Goal: Information Seeking & Learning: Learn about a topic

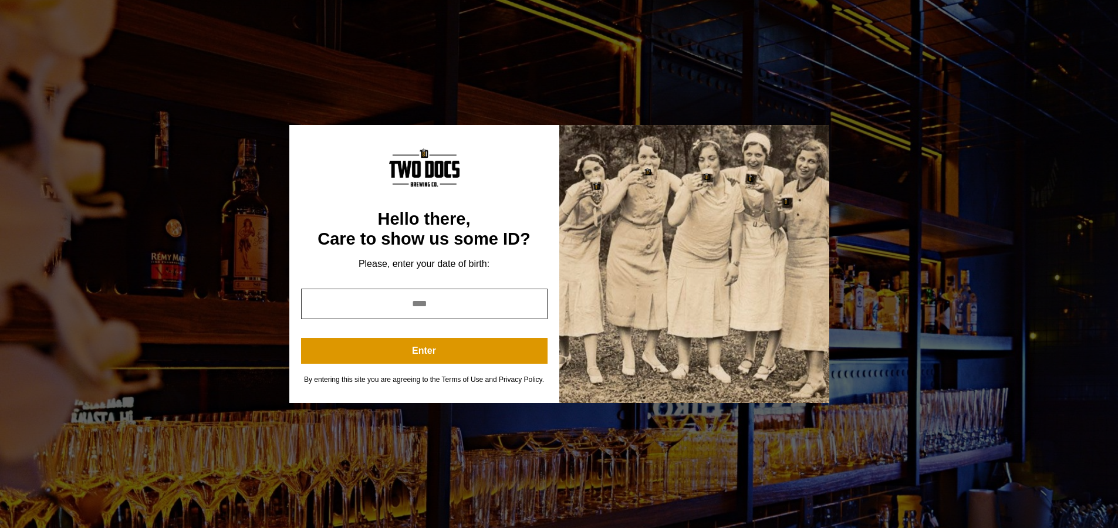
click at [472, 312] on input "year" at bounding box center [424, 304] width 247 height 31
type input "****"
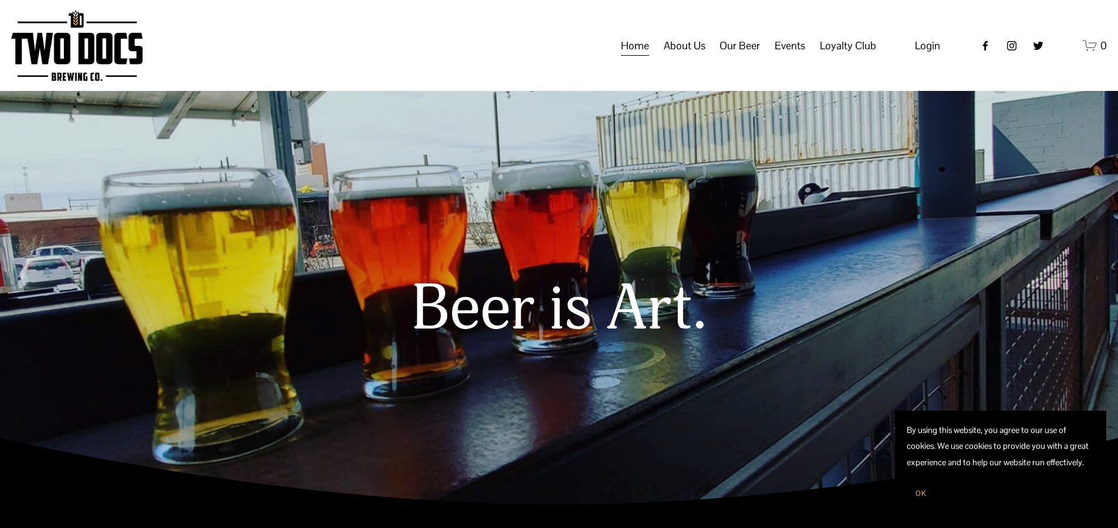
click at [797, 56] on span "Events" at bounding box center [790, 46] width 31 height 20
click at [0, 0] on span "Calendar" at bounding box center [0, 0] width 0 height 0
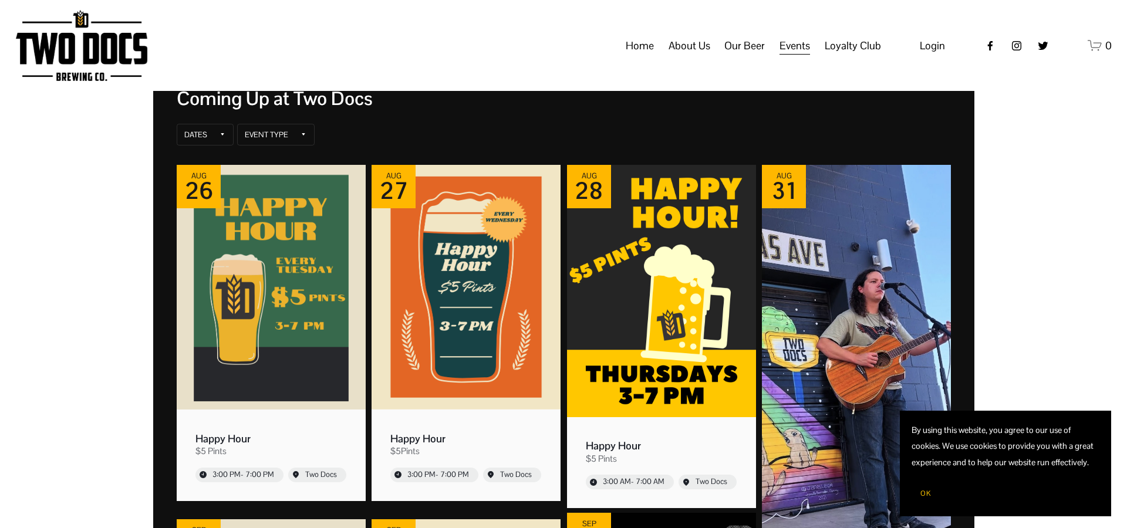
scroll to position [216, 0]
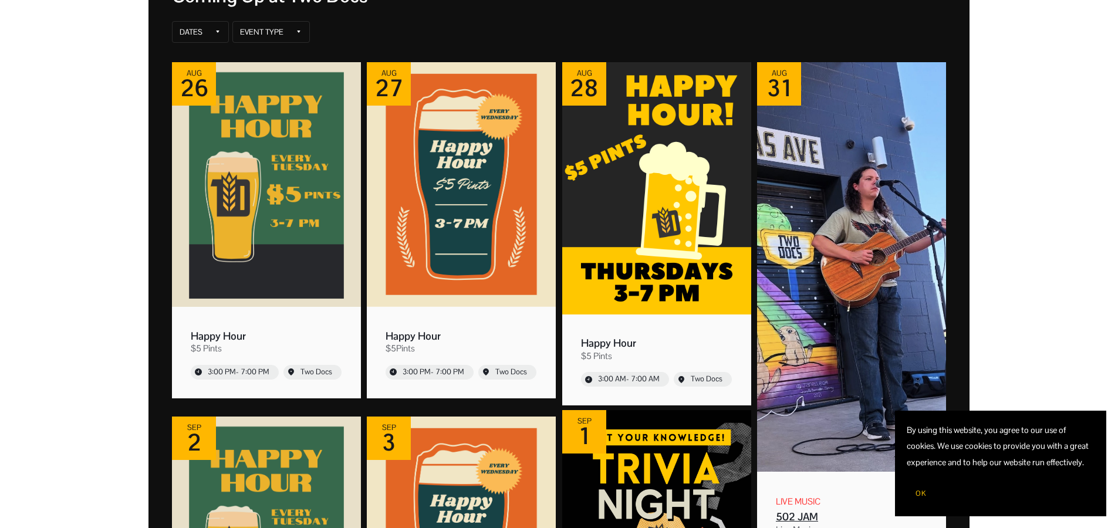
click at [823, 323] on img "Event: 502 JAM" at bounding box center [851, 267] width 189 height 410
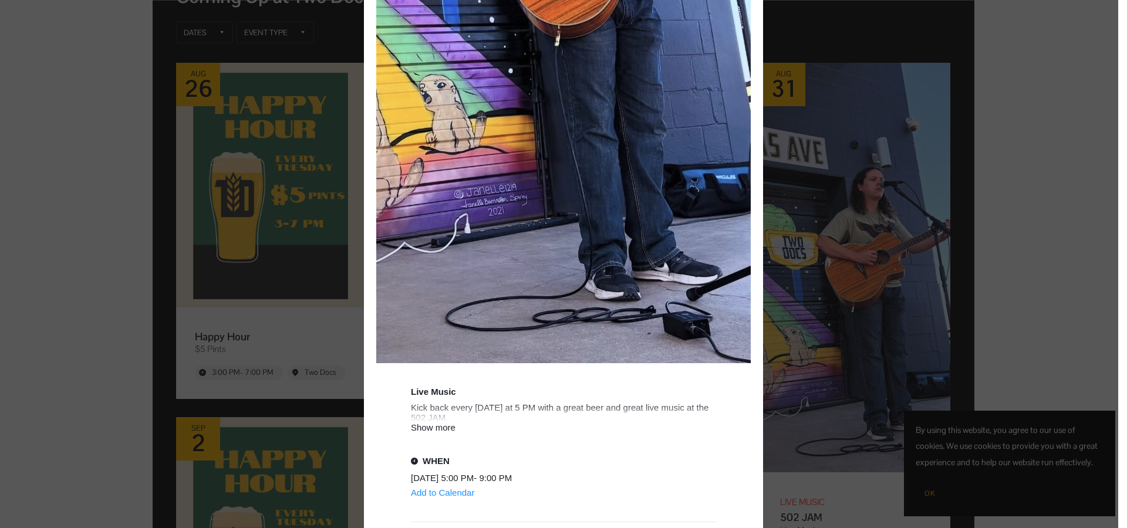
scroll to position [725, 0]
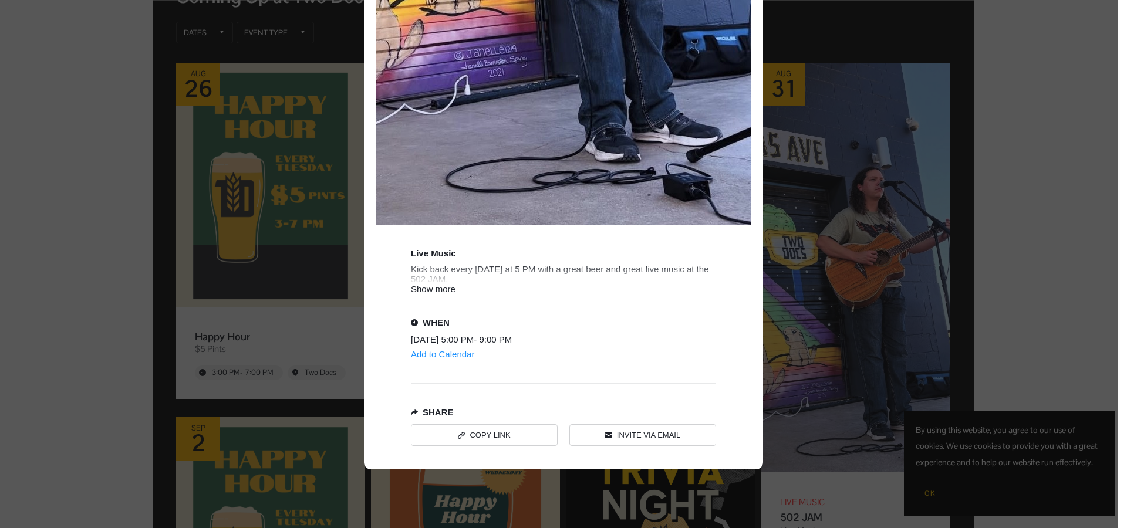
click at [426, 291] on div "Show more" at bounding box center [563, 289] width 305 height 10
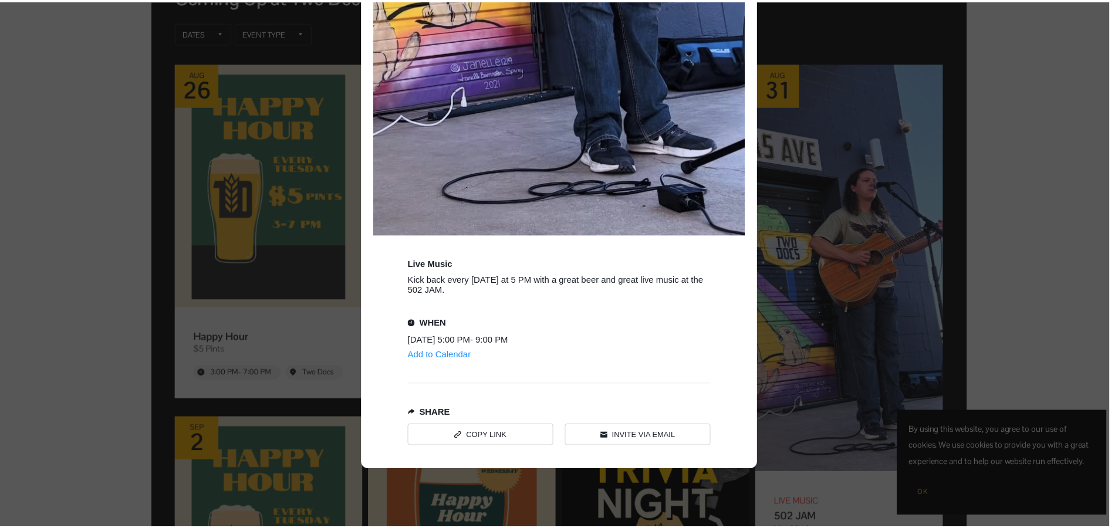
scroll to position [715, 0]
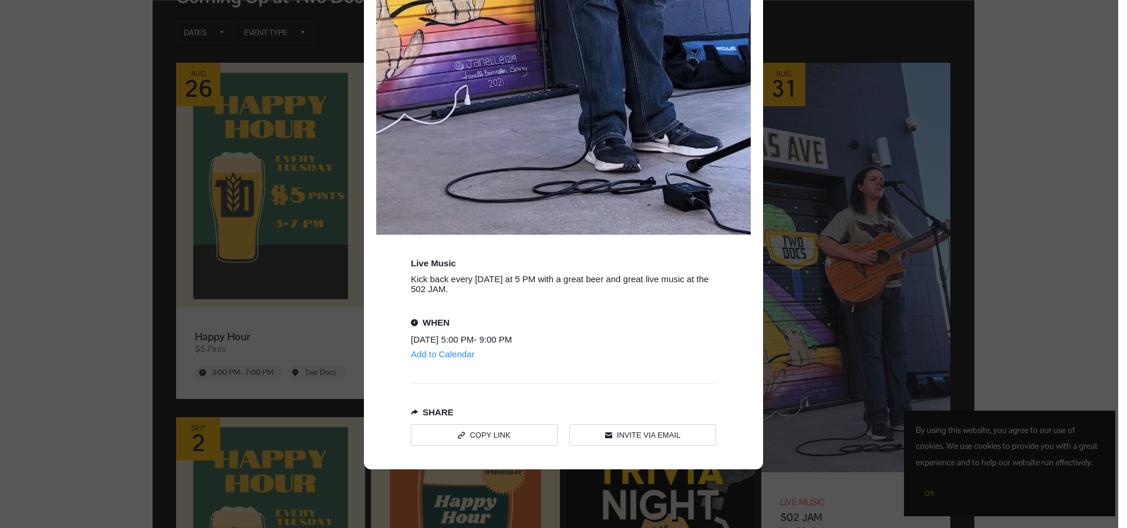
click at [894, 153] on div "Event details popup" at bounding box center [559, 264] width 1118 height 528
